Goal: Task Accomplishment & Management: Manage account settings

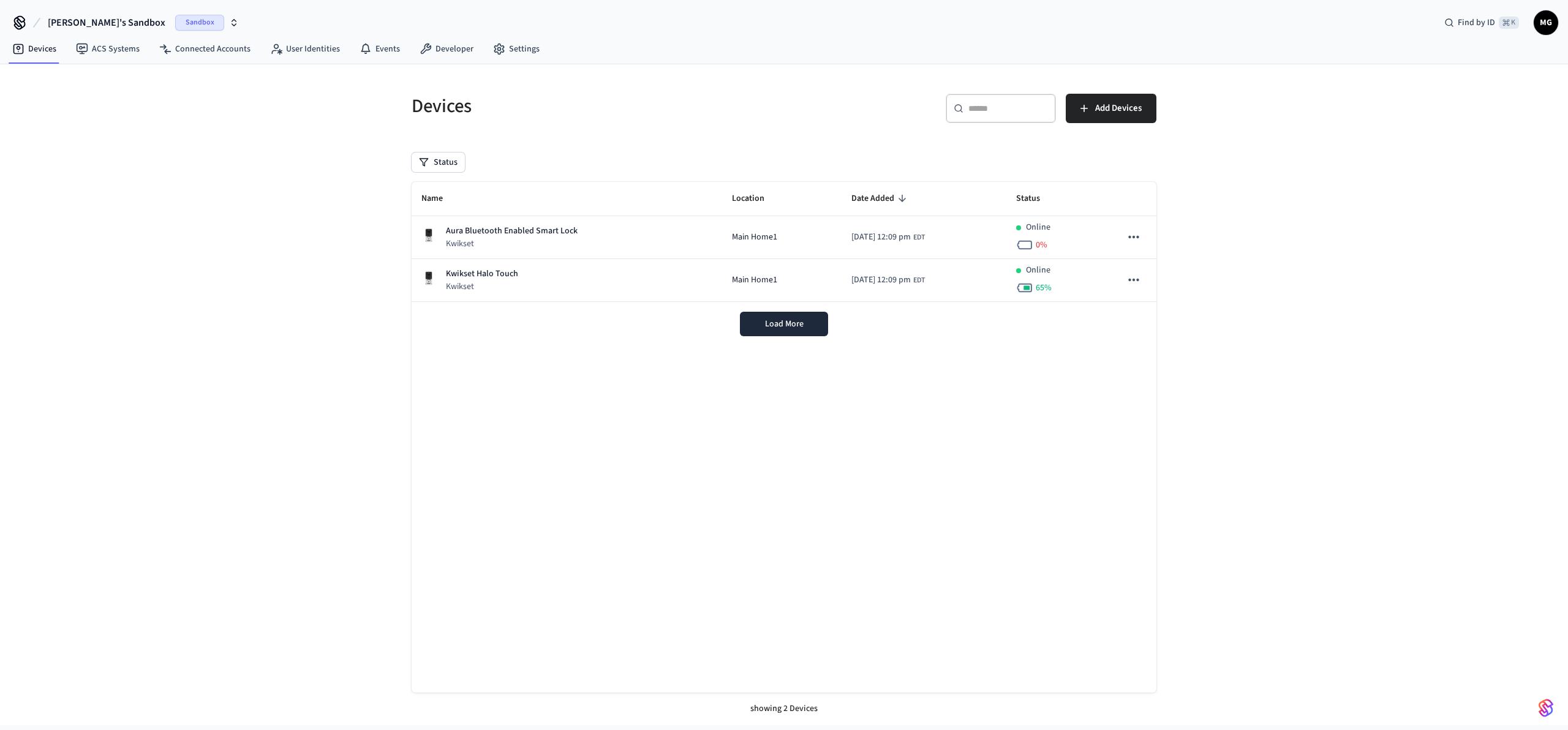
click at [175, 18] on span "Sandbox" at bounding box center [200, 23] width 49 height 16
click at [89, 102] on div "Production Production" at bounding box center [99, 103] width 168 height 16
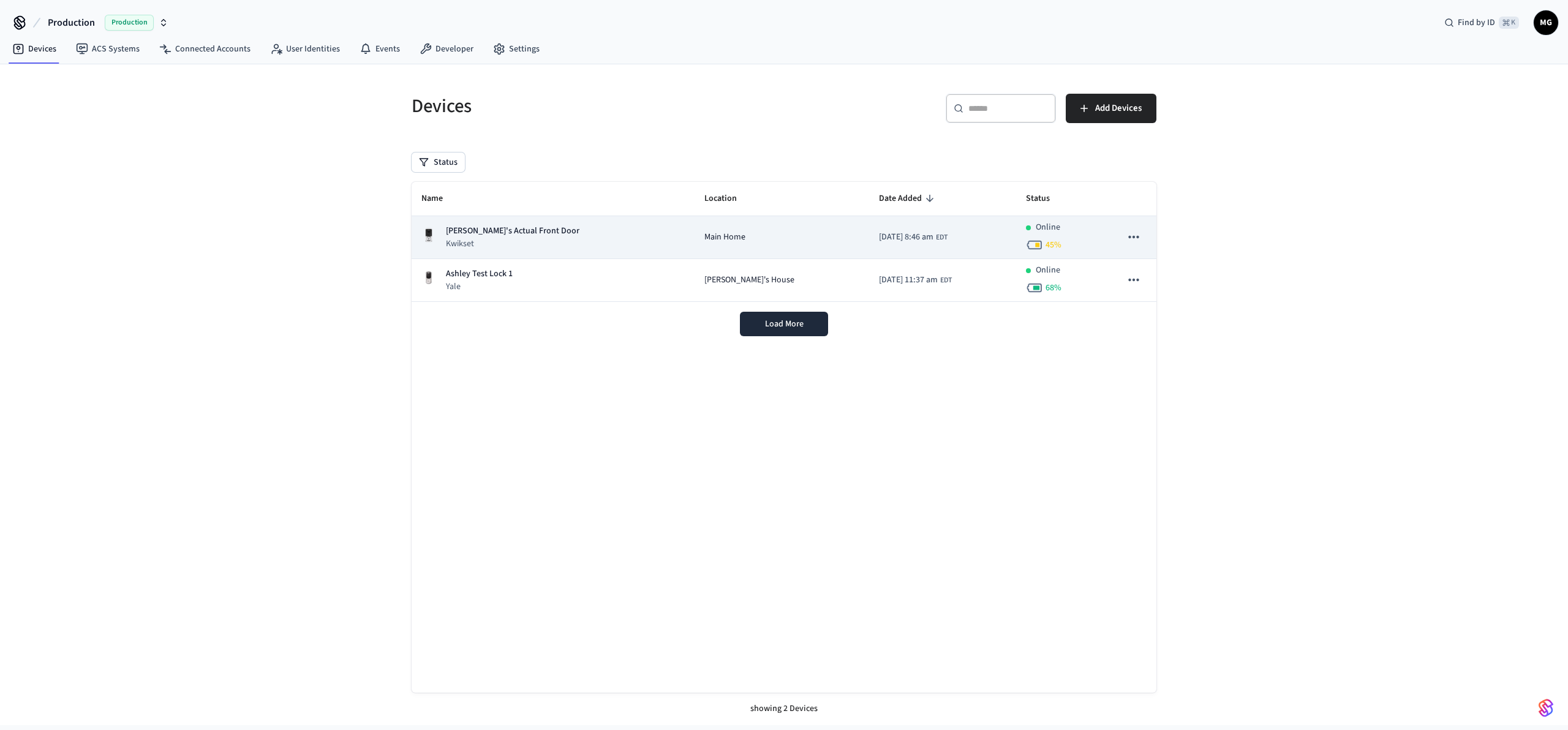
click at [593, 240] on div "[PERSON_NAME]'s Actual Front Door Kwikset" at bounding box center [553, 237] width 263 height 25
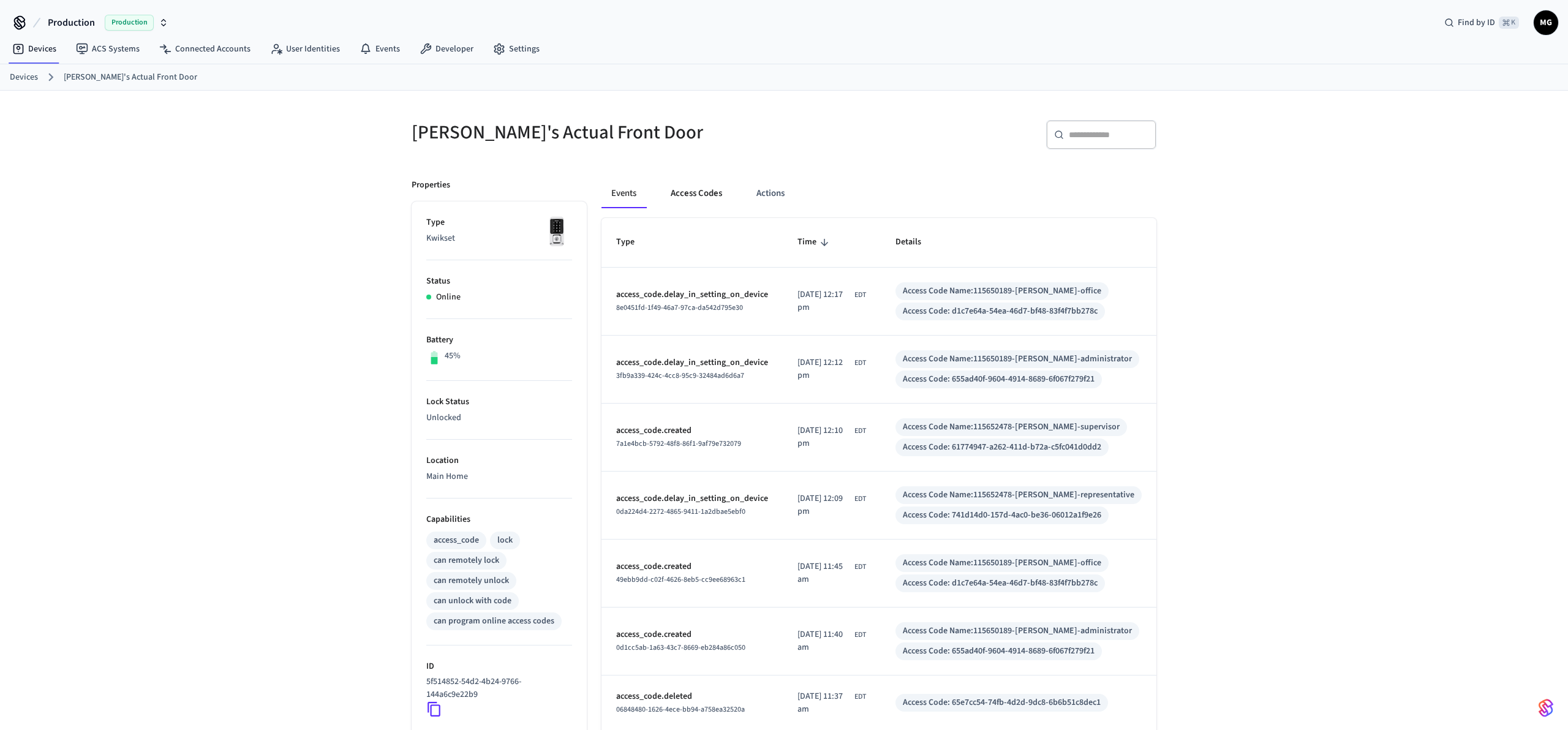
click at [703, 190] on button "Access Codes" at bounding box center [696, 194] width 71 height 30
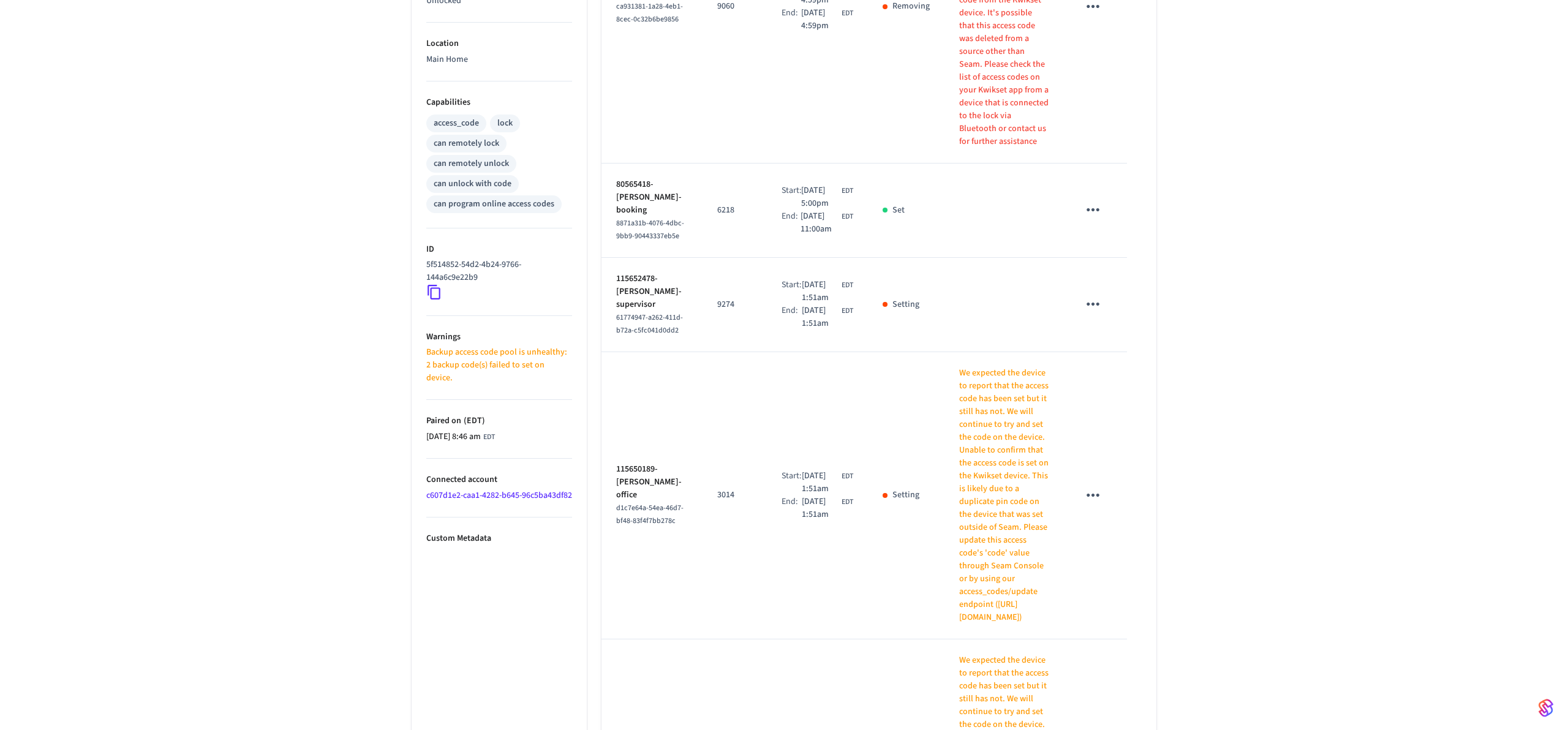
scroll to position [95, 0]
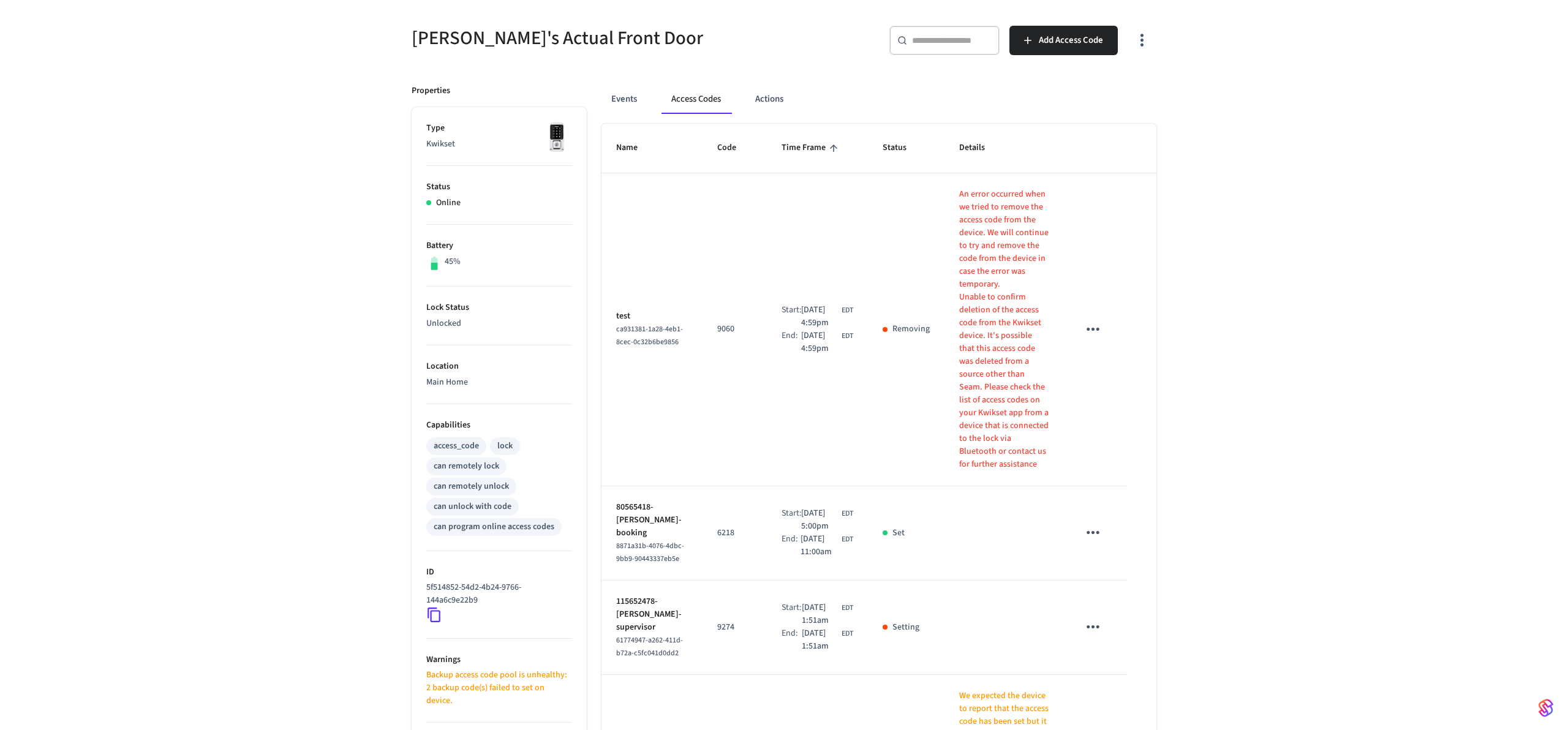
click at [1103, 320] on icon "sticky table" at bounding box center [1093, 330] width 19 height 19
click at [1146, 371] on li "Delete" at bounding box center [1132, 360] width 58 height 33
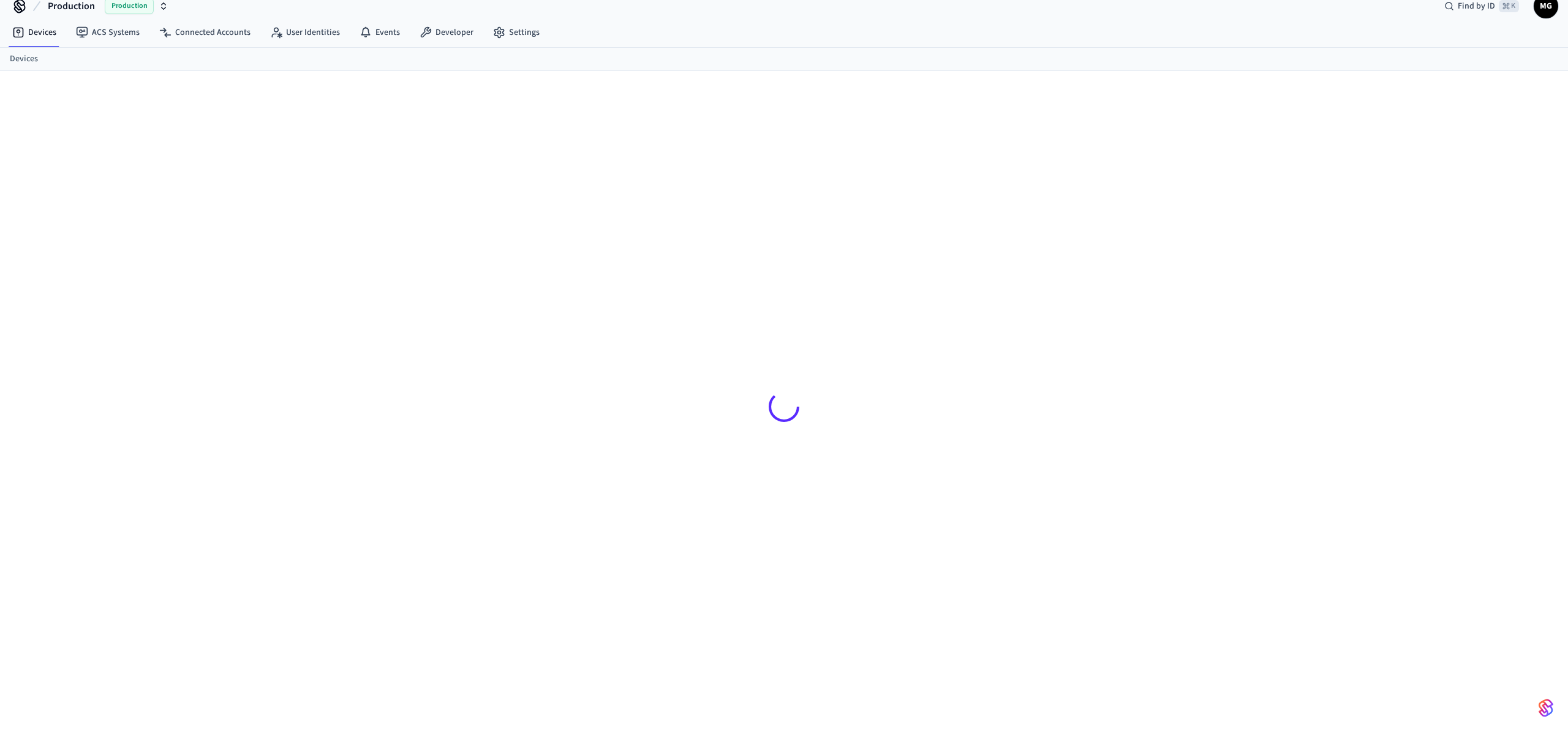
scroll to position [16, 0]
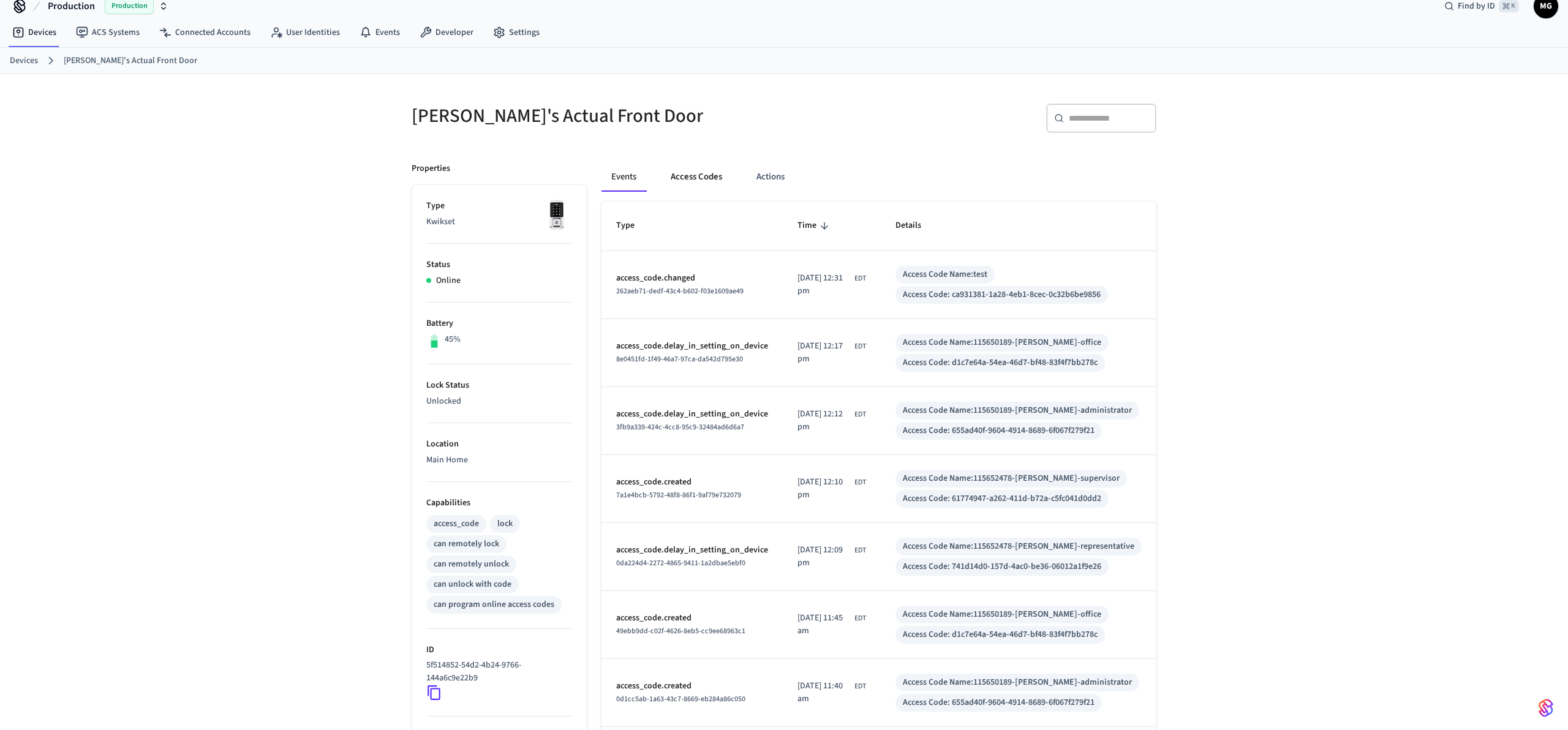
click at [693, 176] on button "Access Codes" at bounding box center [696, 177] width 71 height 30
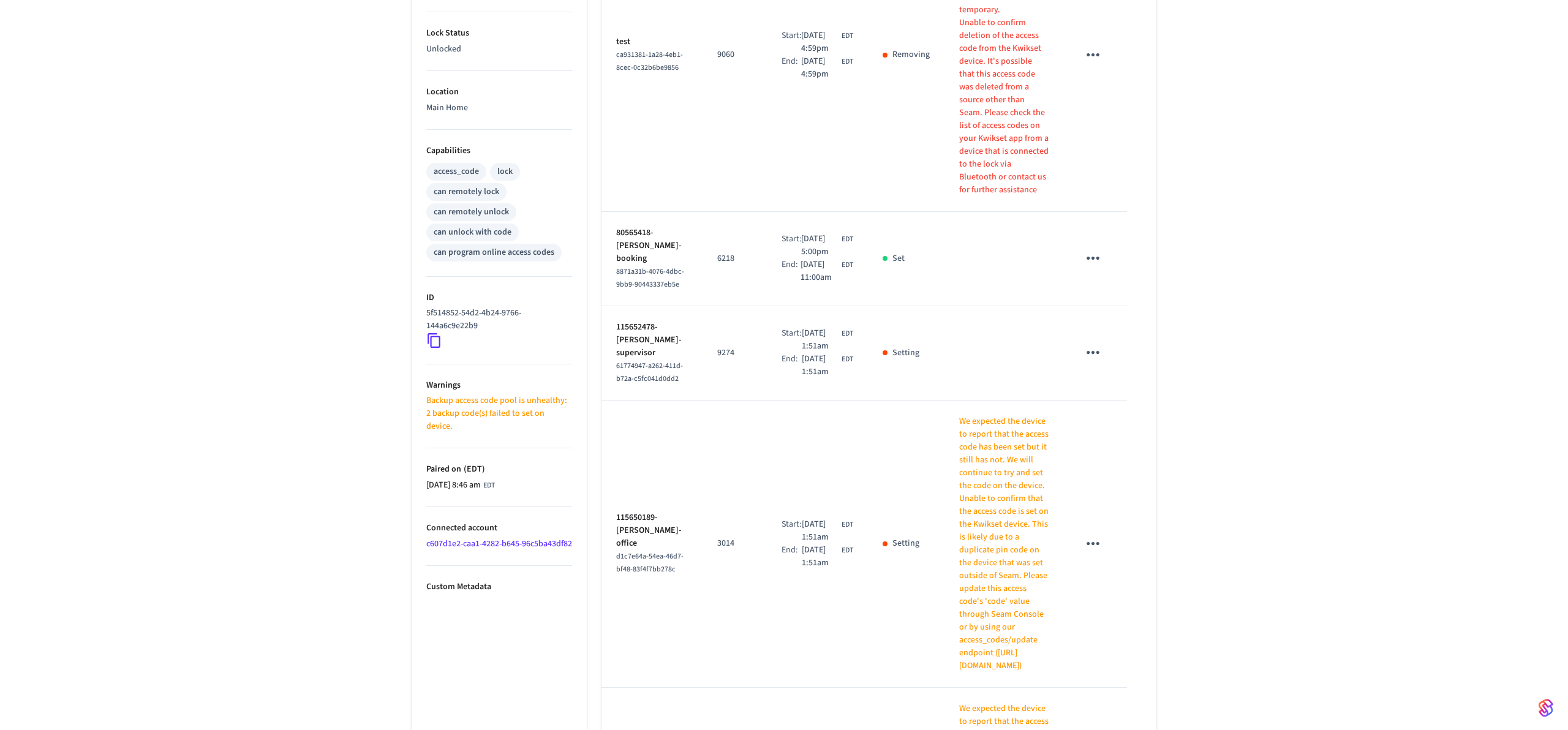
scroll to position [431, 0]
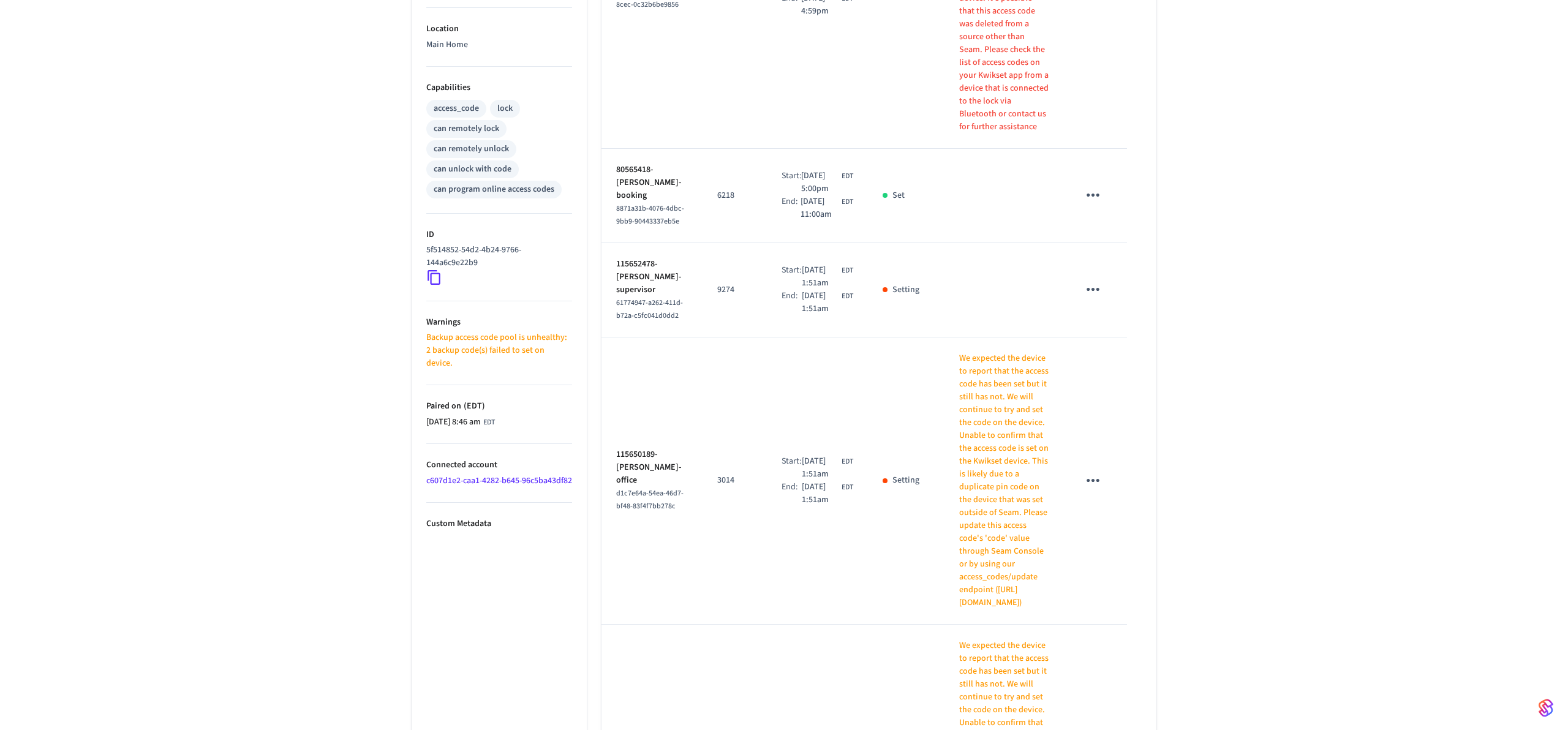
click at [1005, 429] on p "Unable to confirm that the access code is set on the Kwikset device. This is li…" at bounding box center [1004, 519] width 89 height 180
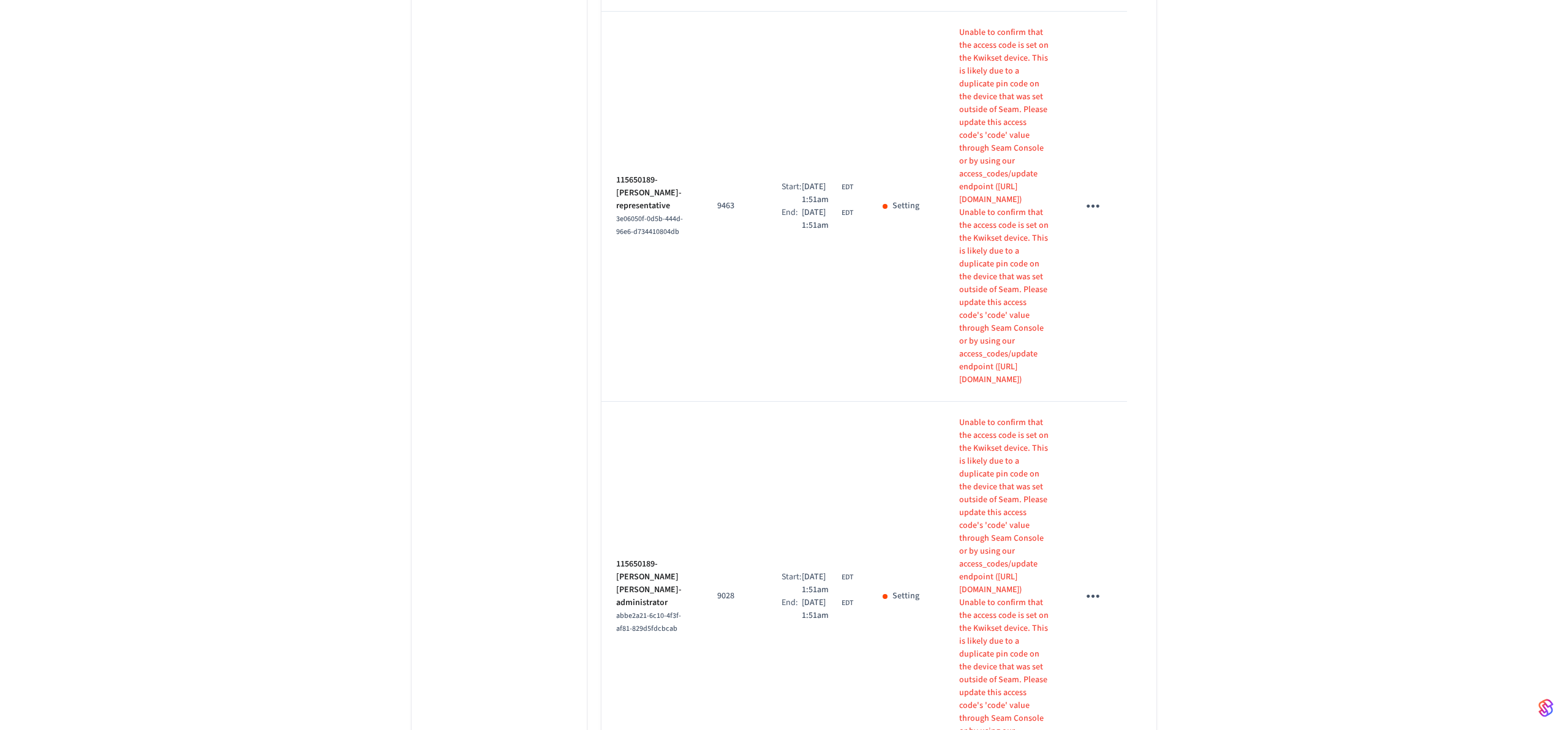
scroll to position [1928, 0]
